Goal: Use online tool/utility: Utilize a website feature to perform a specific function

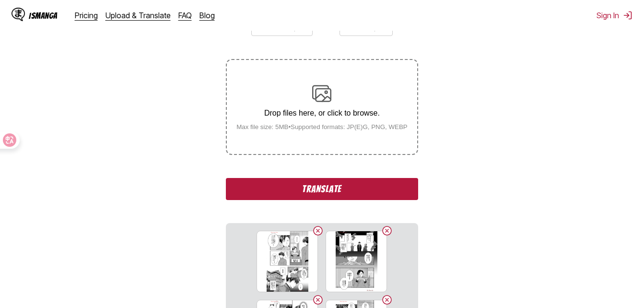
click at [355, 195] on button "Translate" at bounding box center [322, 189] width 192 height 22
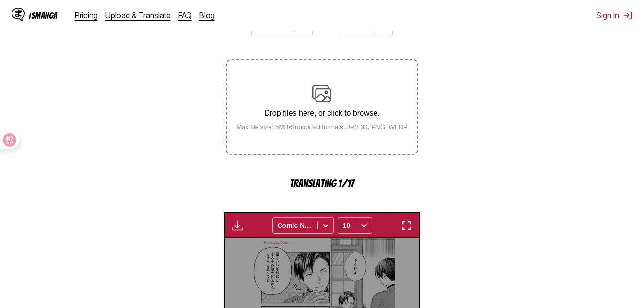
scroll to position [311, 0]
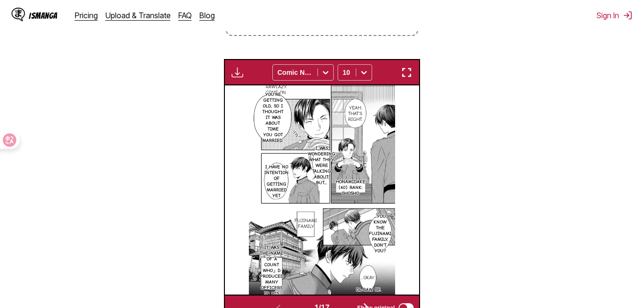
click at [404, 71] on img "button" at bounding box center [407, 73] width 12 height 12
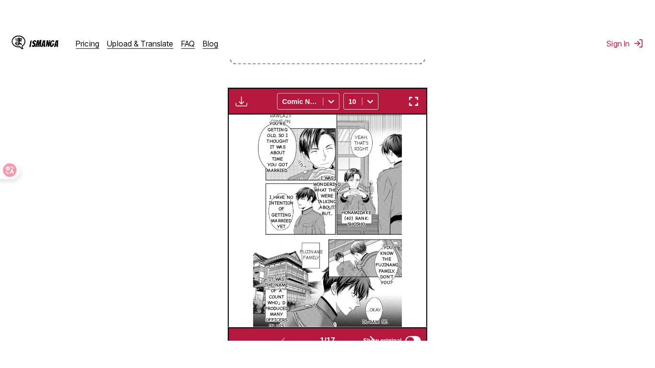
scroll to position [116, 0]
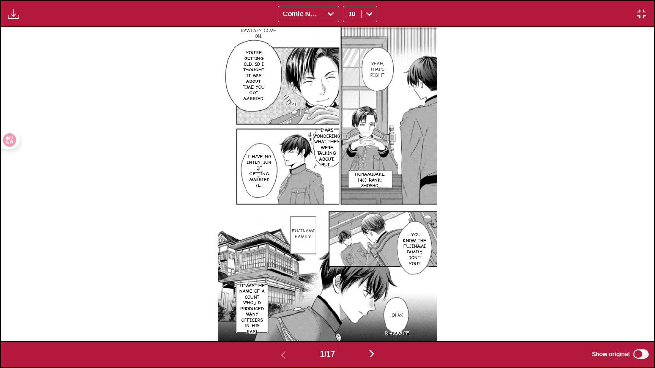
click at [371, 307] on img "button" at bounding box center [372, 354] width 12 height 12
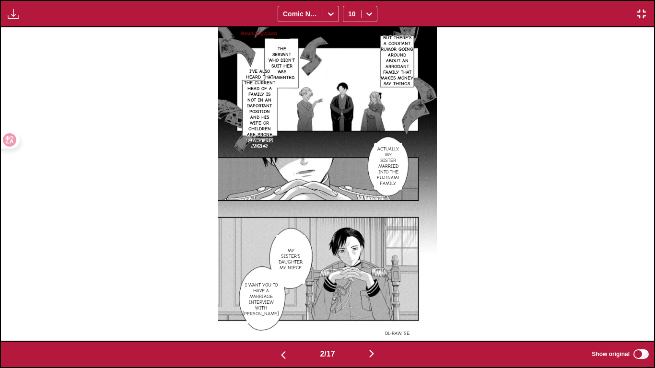
click at [293, 65] on p "The servant who didn't suit her was tormented." at bounding box center [281, 63] width 31 height 38
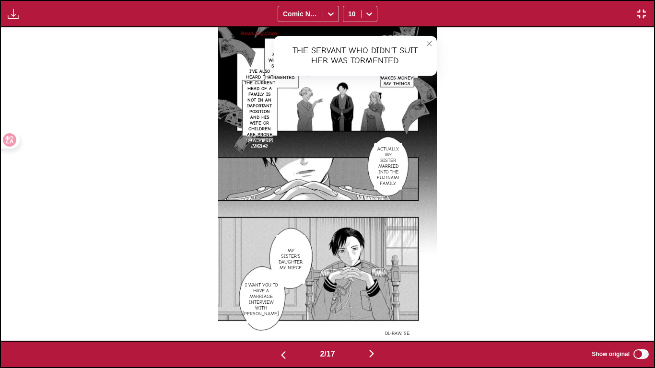
click at [426, 46] on icon "close-tooltip" at bounding box center [429, 43] width 7 height 7
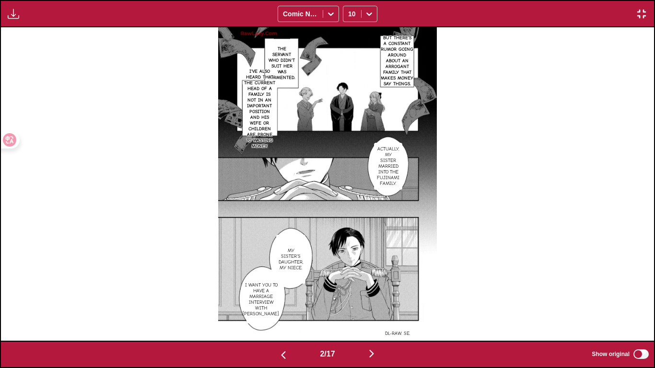
click at [380, 307] on button "button" at bounding box center [372, 354] width 58 height 14
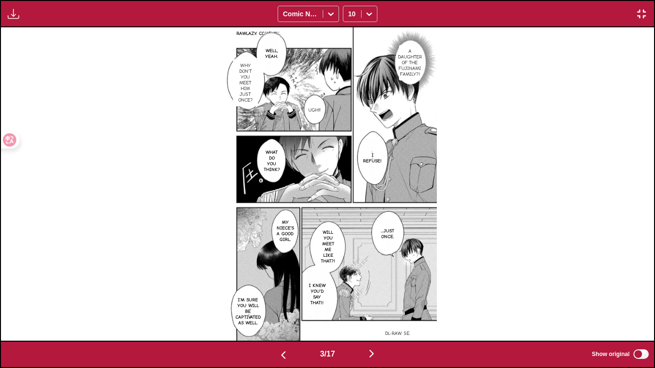
click at [380, 307] on button "button" at bounding box center [372, 354] width 58 height 14
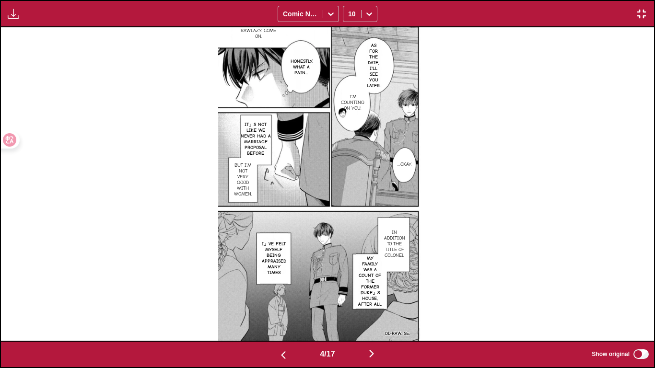
click at [384, 307] on button "button" at bounding box center [372, 354] width 58 height 14
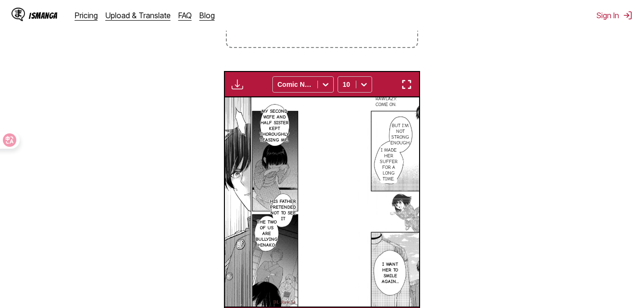
scroll to position [0, 777]
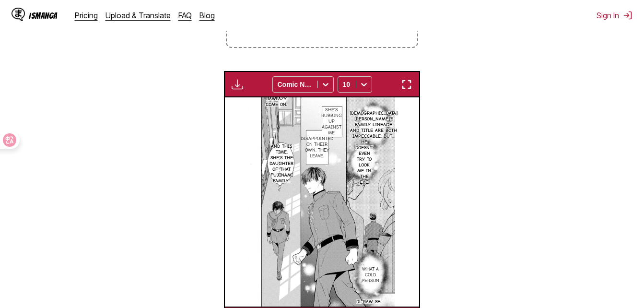
click at [411, 83] on img "button" at bounding box center [407, 85] width 12 height 12
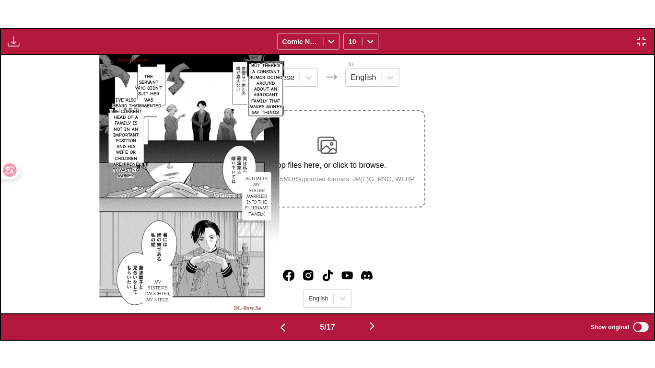
scroll to position [0, 2611]
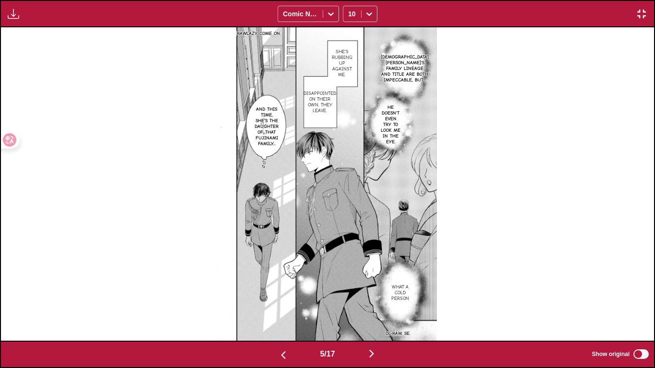
click at [370, 307] on img "button" at bounding box center [372, 354] width 12 height 12
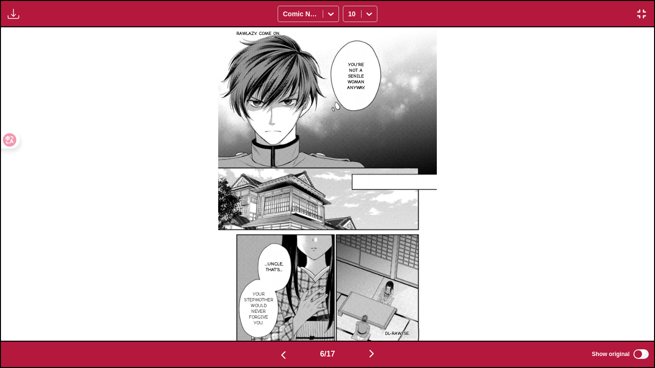
click at [370, 307] on img "button" at bounding box center [372, 354] width 12 height 12
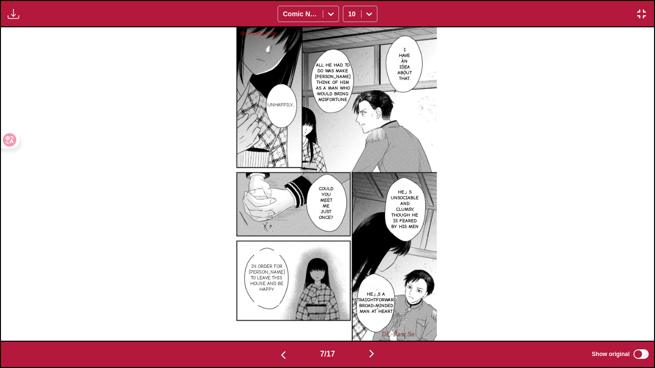
click at [370, 307] on img "button" at bounding box center [372, 354] width 12 height 12
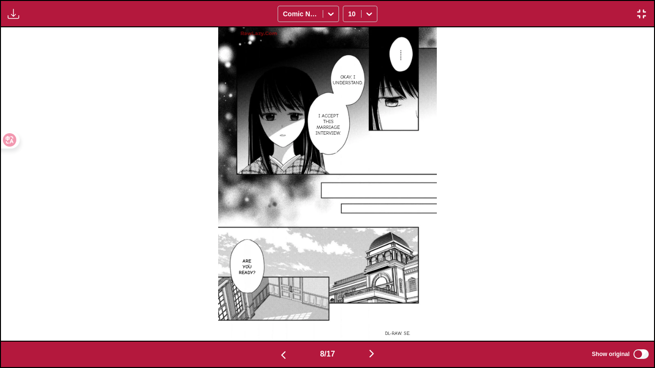
click at [370, 307] on img "button" at bounding box center [372, 354] width 12 height 12
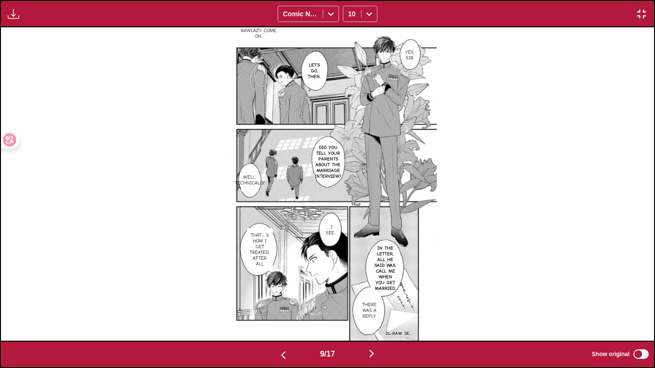
click at [371, 307] on img "button" at bounding box center [372, 354] width 12 height 12
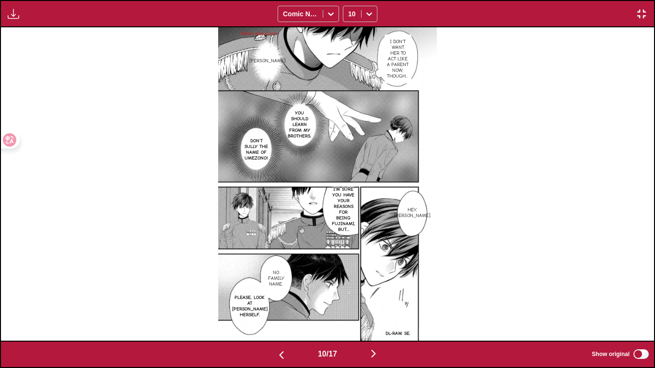
click at [371, 307] on img "button" at bounding box center [374, 354] width 12 height 12
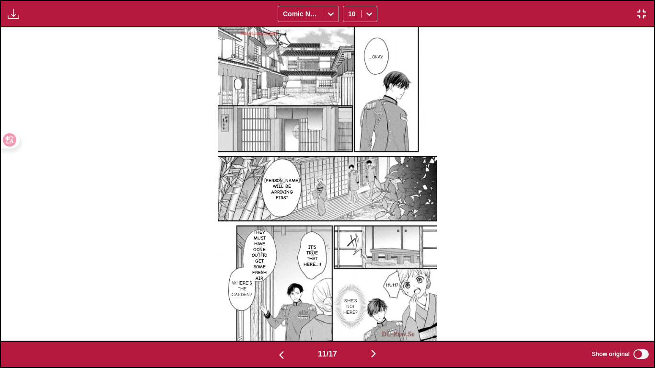
click at [371, 307] on img "button" at bounding box center [374, 354] width 12 height 12
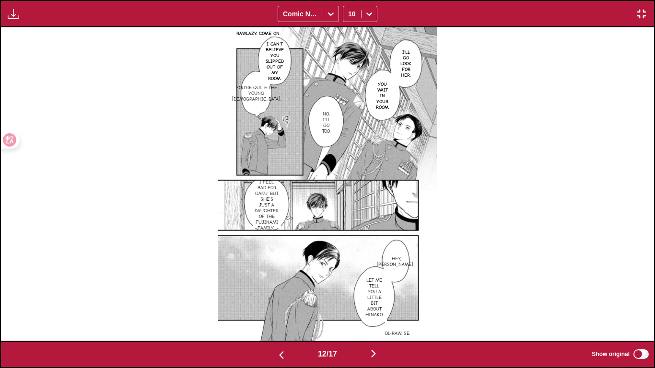
click at [371, 307] on img "button" at bounding box center [374, 354] width 12 height 12
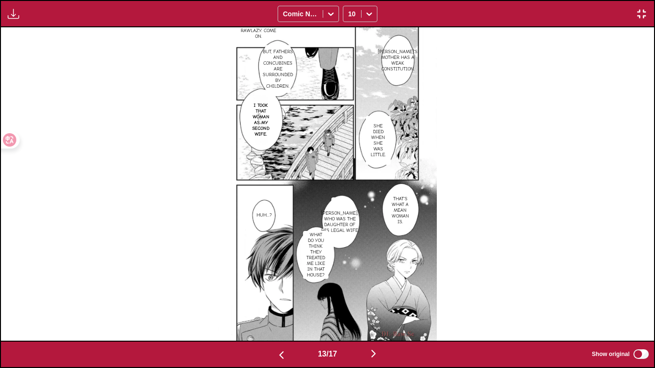
click at [371, 307] on img "button" at bounding box center [374, 354] width 12 height 12
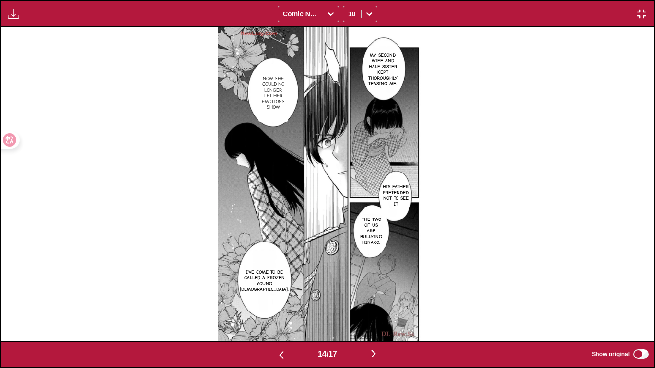
click at [268, 307] on div "14 / 17 Show original" at bounding box center [327, 354] width 655 height 27
click at [276, 307] on img "button" at bounding box center [282, 355] width 12 height 12
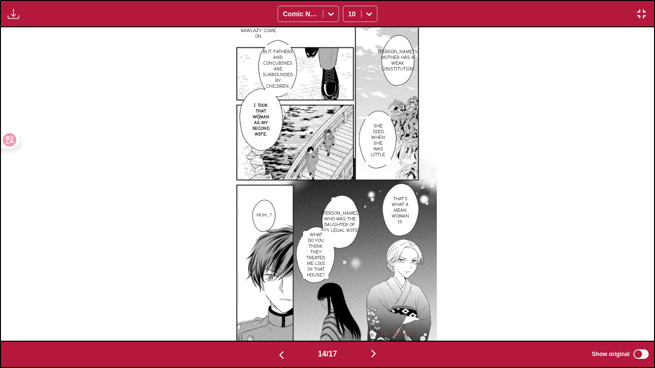
click at [276, 307] on img "button" at bounding box center [282, 355] width 12 height 12
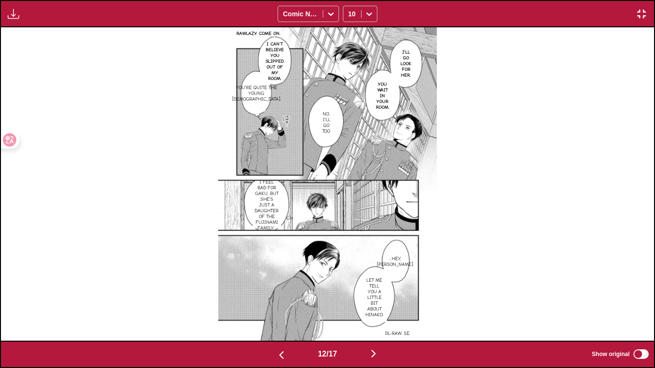
click at [374, 307] on img "button" at bounding box center [374, 354] width 12 height 12
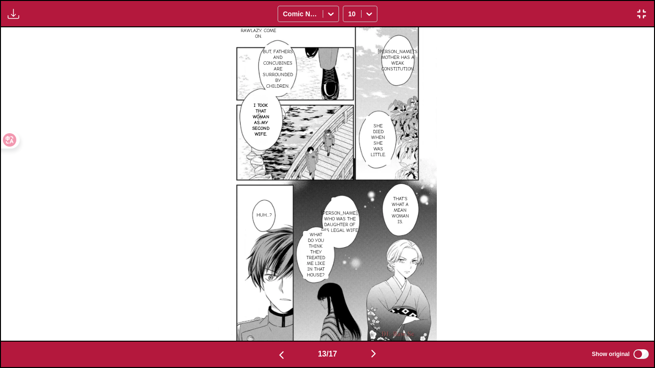
click at [374, 307] on img "button" at bounding box center [374, 354] width 12 height 12
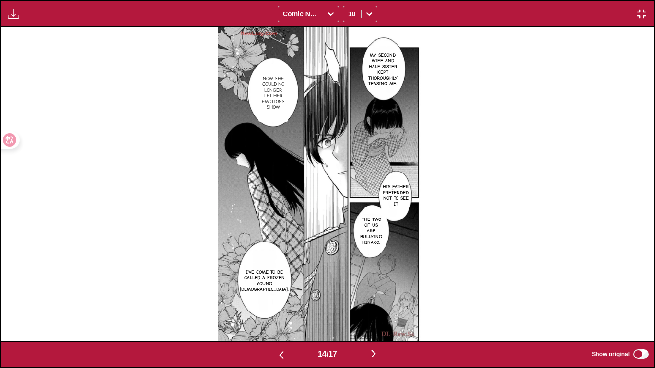
click at [285, 307] on button "button" at bounding box center [282, 354] width 58 height 14
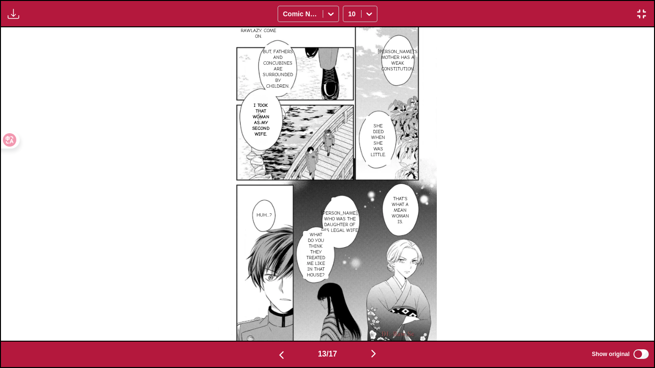
click at [378, 307] on img "button" at bounding box center [374, 354] width 12 height 12
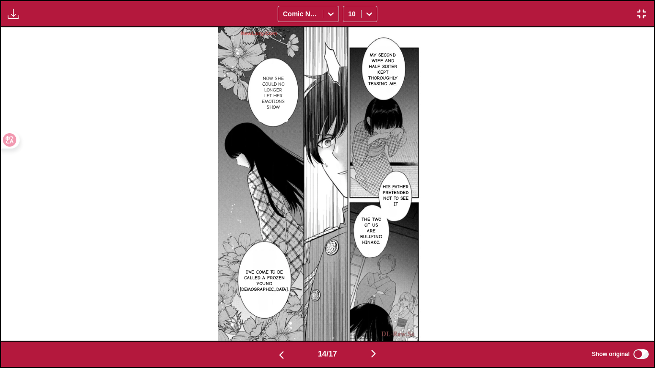
click at [378, 307] on img "button" at bounding box center [374, 354] width 12 height 12
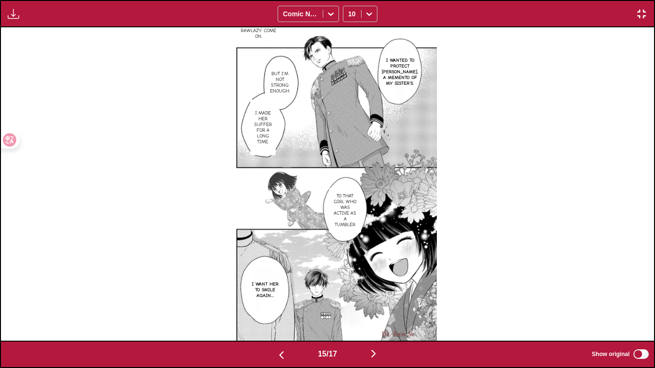
click at [283, 307] on img "button" at bounding box center [282, 355] width 12 height 12
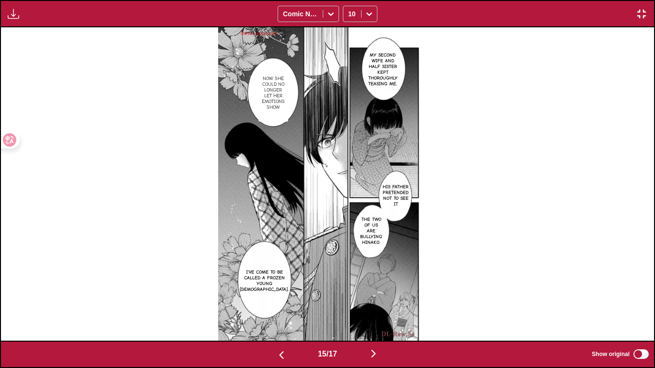
click at [283, 307] on img "button" at bounding box center [282, 355] width 12 height 12
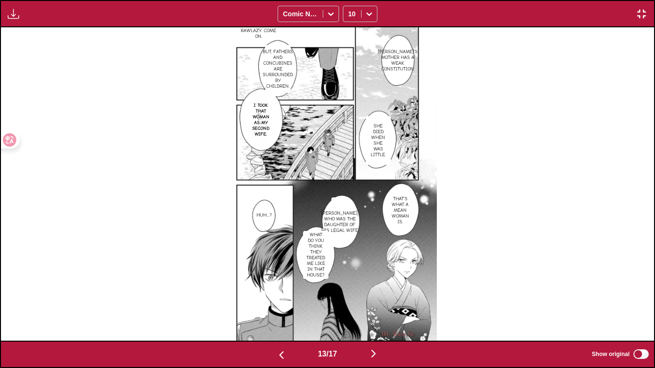
click at [378, 307] on img "button" at bounding box center [374, 354] width 12 height 12
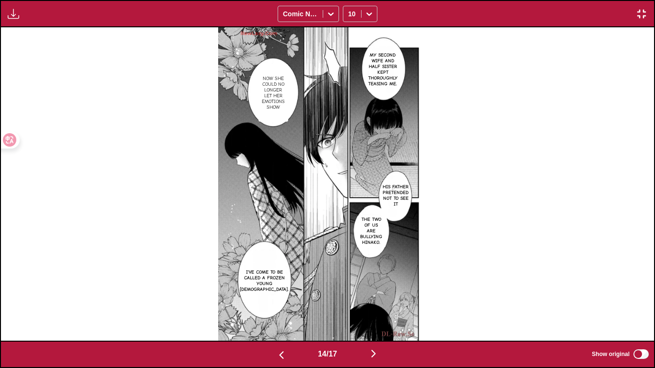
click at [639, 14] on img "button" at bounding box center [642, 14] width 12 height 12
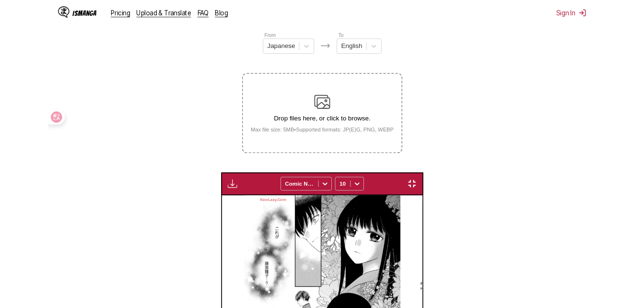
scroll to position [0, 2527]
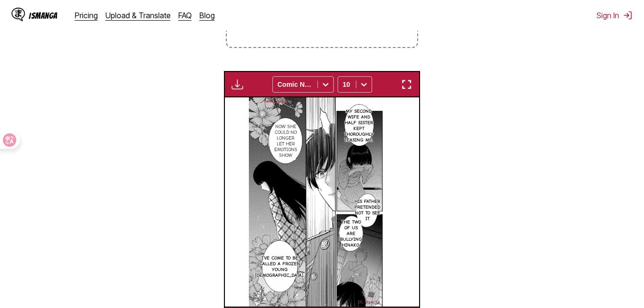
click at [398, 86] on button "button" at bounding box center [406, 84] width 17 height 12
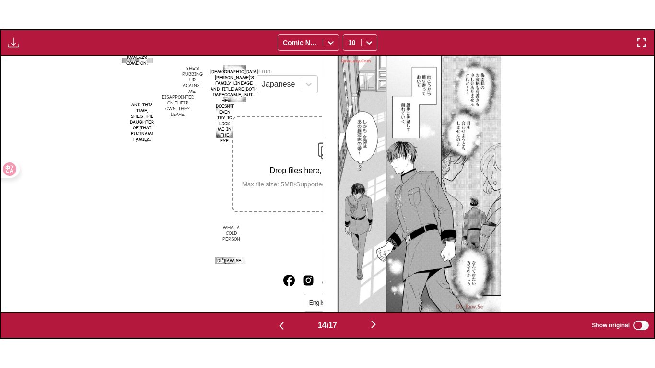
scroll to position [0, 8486]
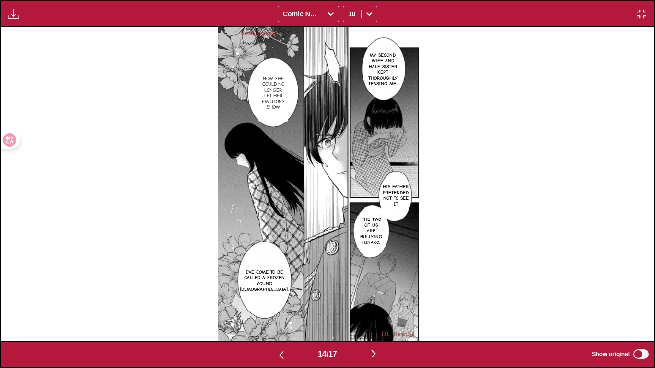
click at [364, 307] on button "button" at bounding box center [374, 354] width 58 height 14
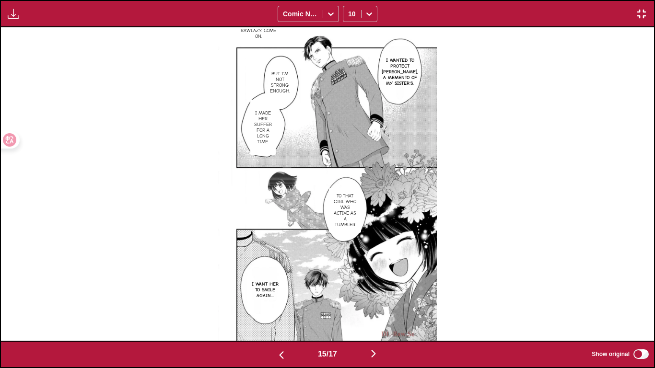
click at [275, 307] on button "button" at bounding box center [282, 354] width 58 height 14
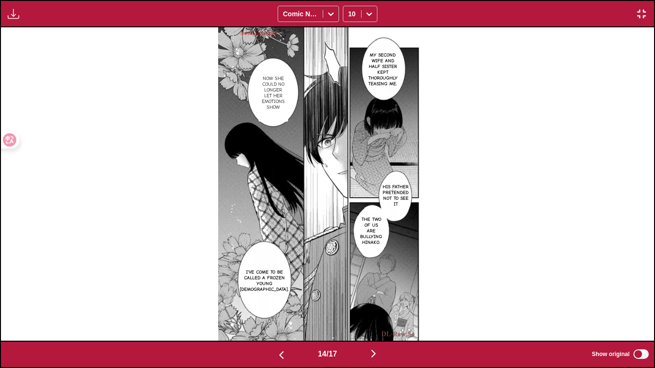
click at [377, 307] on img "button" at bounding box center [374, 354] width 12 height 12
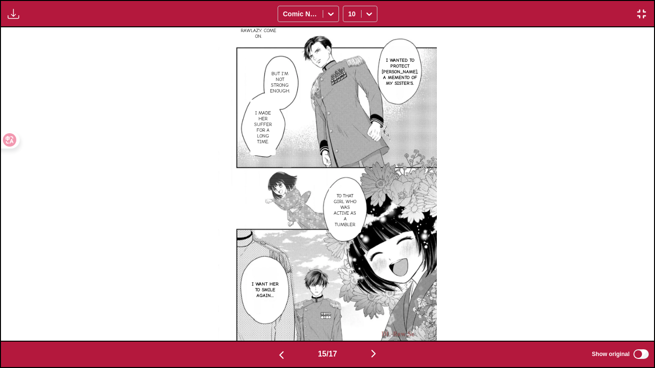
click at [377, 307] on img "button" at bounding box center [374, 354] width 12 height 12
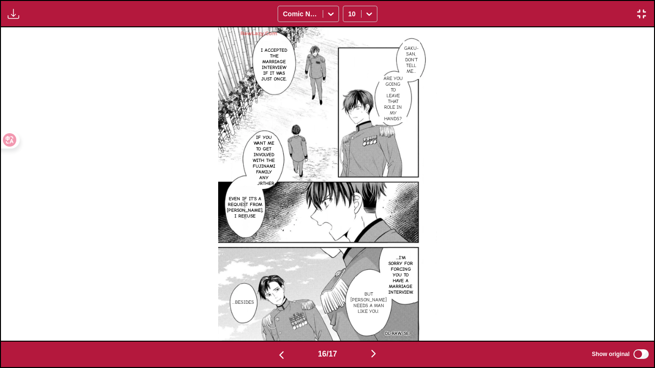
click at [280, 307] on img "button" at bounding box center [282, 355] width 12 height 12
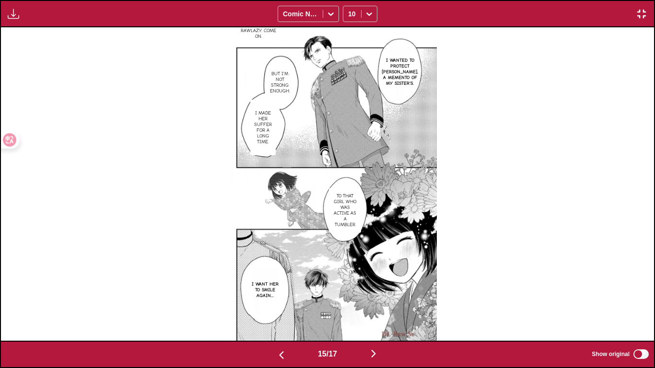
click at [280, 307] on img "button" at bounding box center [282, 355] width 12 height 12
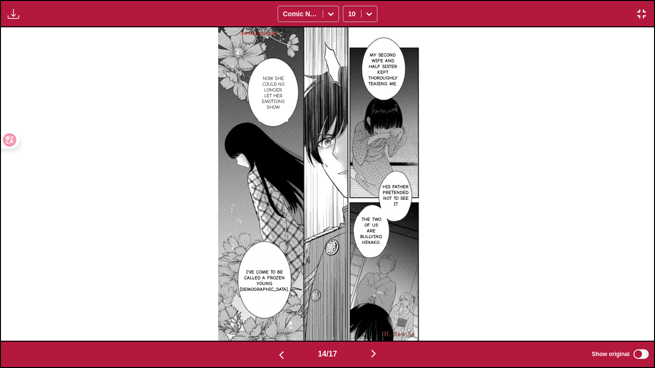
click at [379, 307] on img "button" at bounding box center [374, 354] width 12 height 12
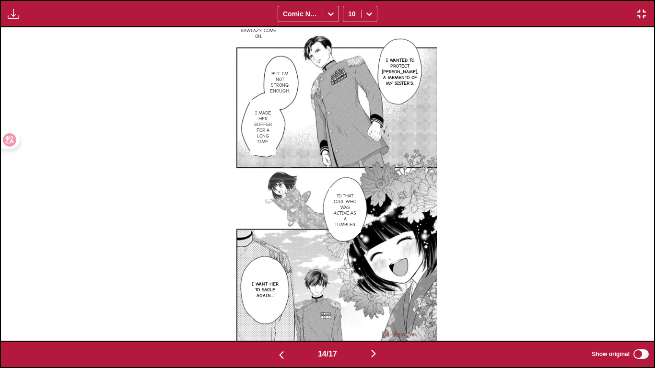
click at [379, 307] on img "button" at bounding box center [374, 354] width 12 height 12
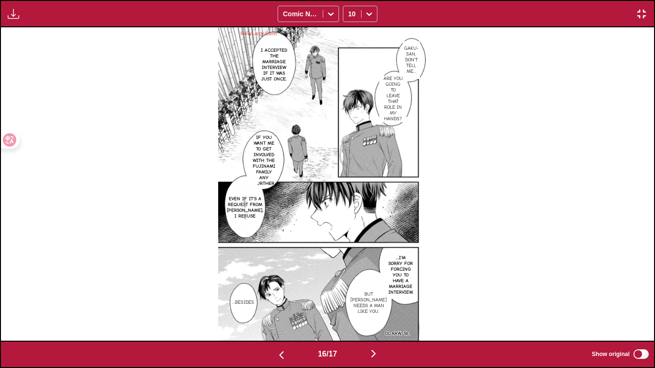
click at [379, 307] on img "button" at bounding box center [374, 354] width 12 height 12
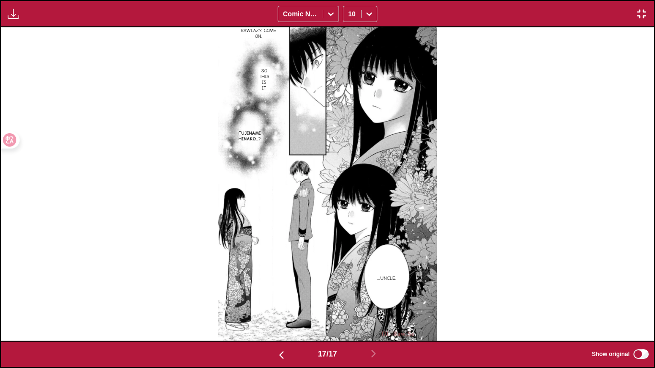
click at [641, 1] on div "Available for premium users only Comic Neue 10" at bounding box center [327, 13] width 655 height 27
click at [642, 11] on img "button" at bounding box center [642, 14] width 12 height 12
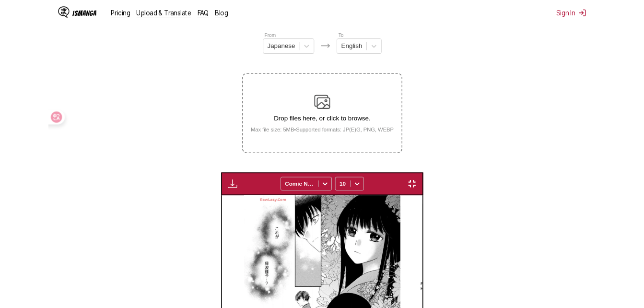
scroll to position [0, 3110]
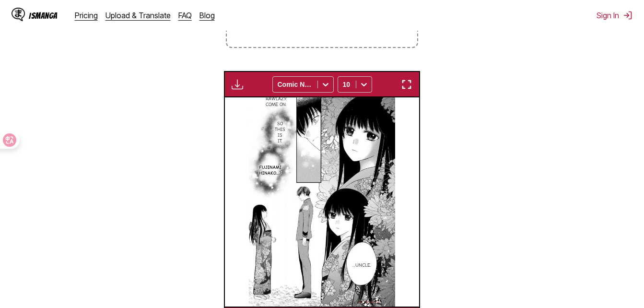
click at [412, 83] on img "button" at bounding box center [407, 85] width 12 height 12
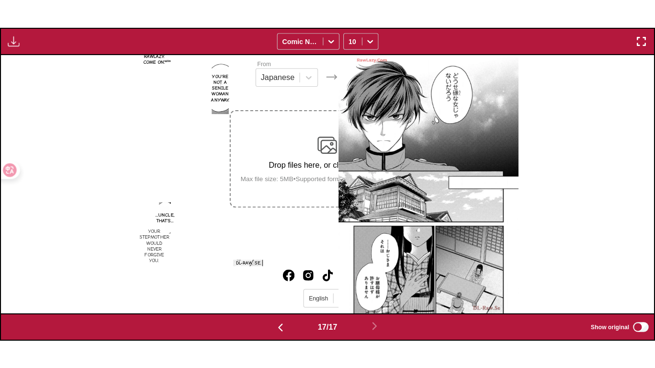
scroll to position [0, 10445]
